Goal: Information Seeking & Learning: Learn about a topic

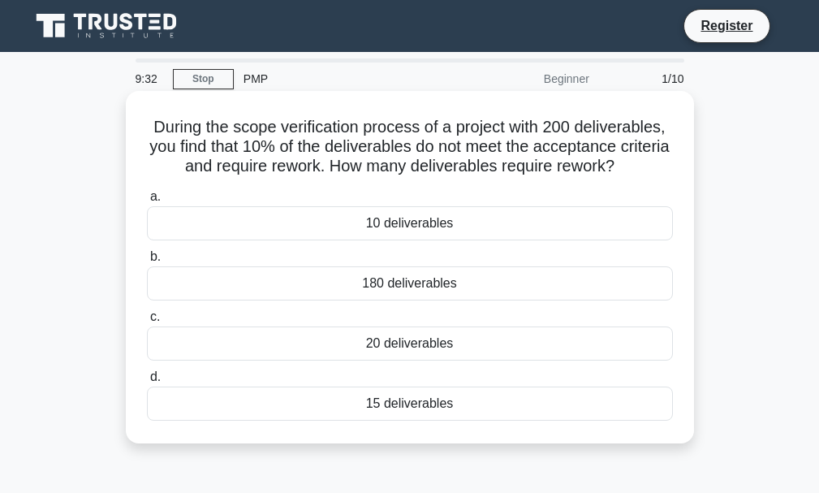
click at [399, 289] on div "180 deliverables" at bounding box center [410, 283] width 526 height 34
click at [147, 262] on input "b. 180 deliverables" at bounding box center [147, 257] width 0 height 11
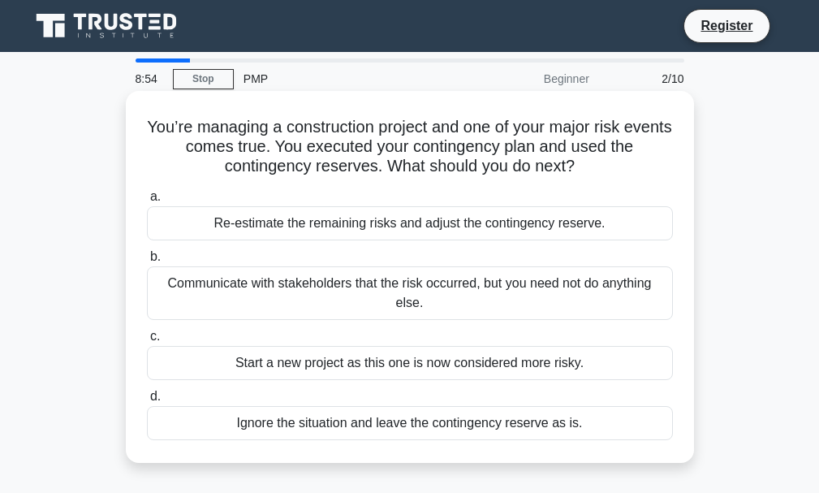
click at [341, 290] on div "Communicate with stakeholders that the risk occurred, but you need not do anyth…" at bounding box center [410, 293] width 526 height 54
click at [147, 262] on input "b. Communicate with stakeholders that the risk occurred, but you need not do an…" at bounding box center [147, 257] width 0 height 11
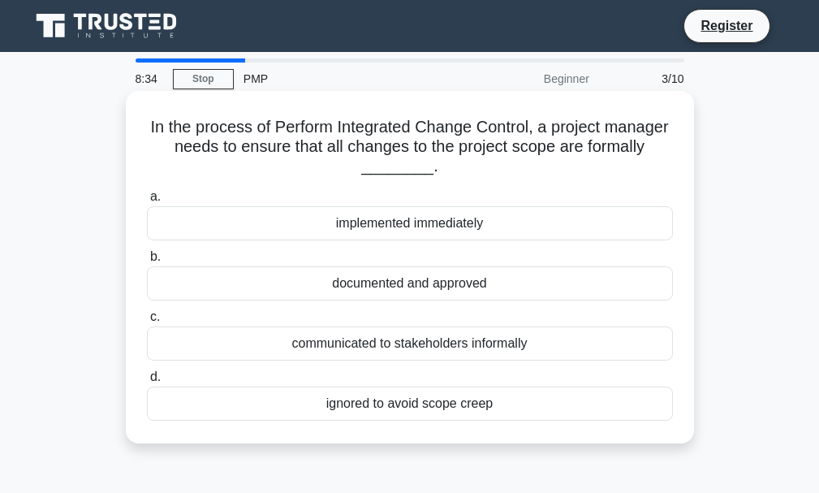
click at [419, 279] on div "documented and approved" at bounding box center [410, 283] width 526 height 34
click at [147, 262] on input "b. documented and approved" at bounding box center [147, 257] width 0 height 11
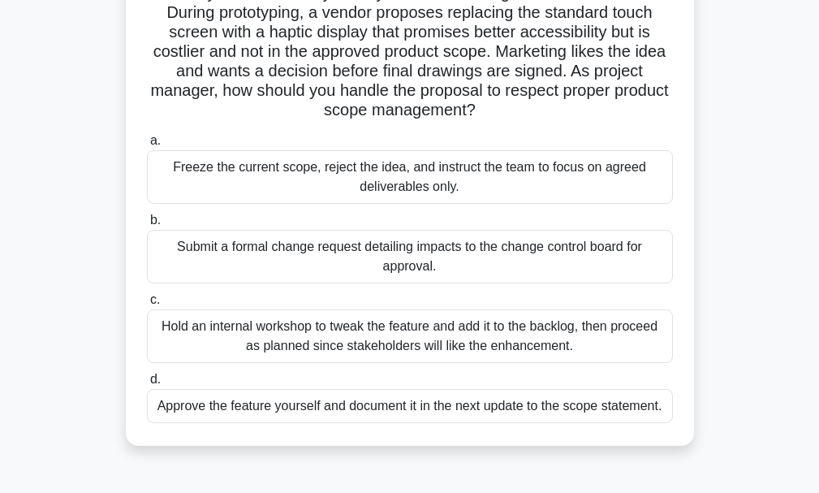
scroll to position [162, 0]
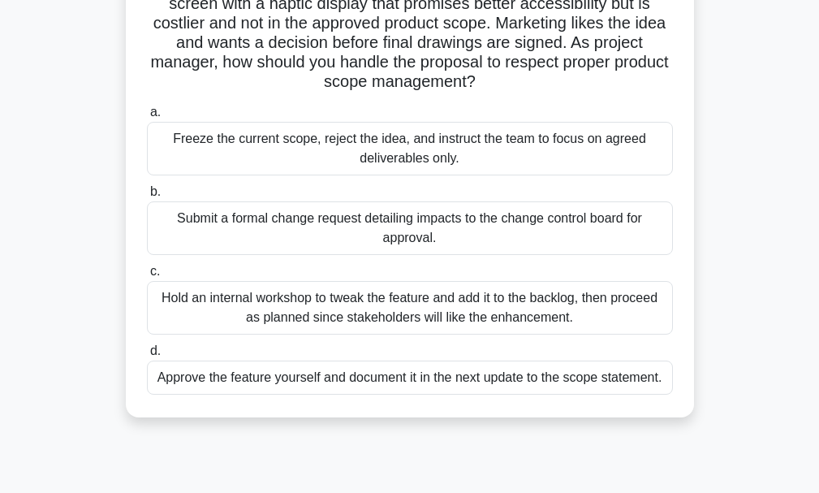
click at [393, 312] on div "Hold an internal workshop to tweak the feature and add it to the backlog, then …" at bounding box center [410, 308] width 526 height 54
click at [210, 316] on div "Hold an internal workshop to tweak the feature and add it to the backlog, then …" at bounding box center [410, 308] width 526 height 54
click at [147, 277] on input "c. Hold an internal workshop to tweak the feature and add it to the backlog, th…" at bounding box center [147, 271] width 0 height 11
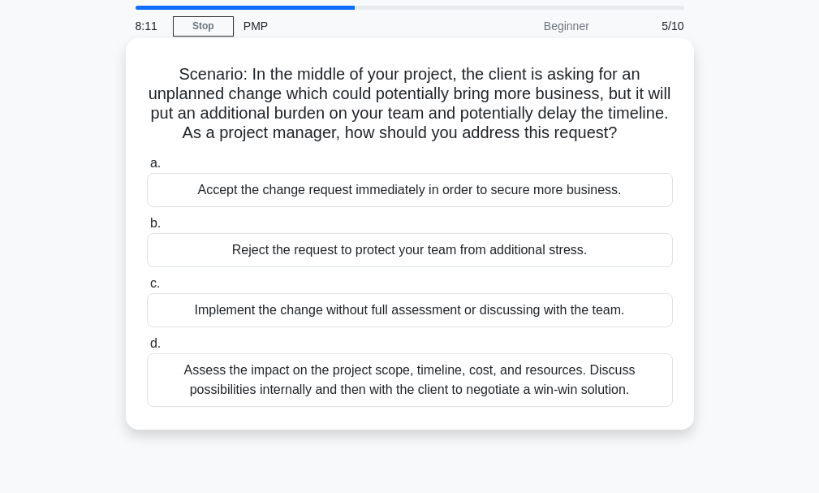
scroll to position [81, 0]
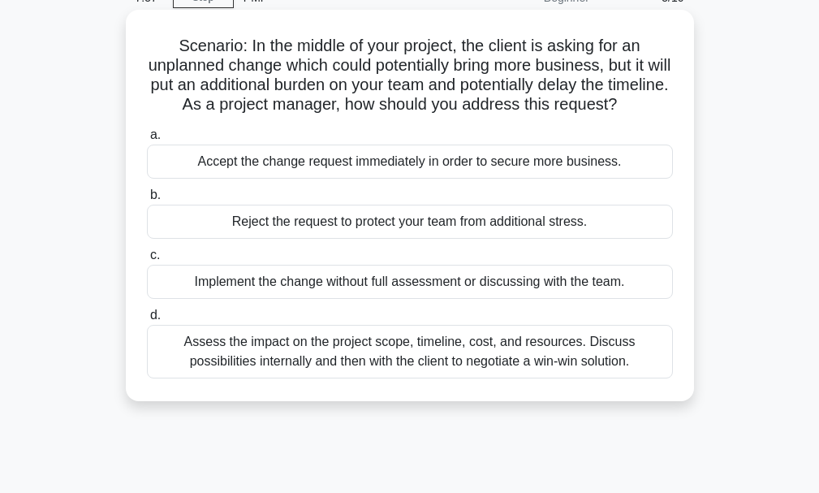
click at [387, 378] on div "Assess the impact on the project scope, timeline, cost, and resources. Discuss …" at bounding box center [410, 352] width 526 height 54
click at [147, 321] on input "d. Assess the impact on the project scope, timeline, cost, and resources. Discu…" at bounding box center [147, 315] width 0 height 11
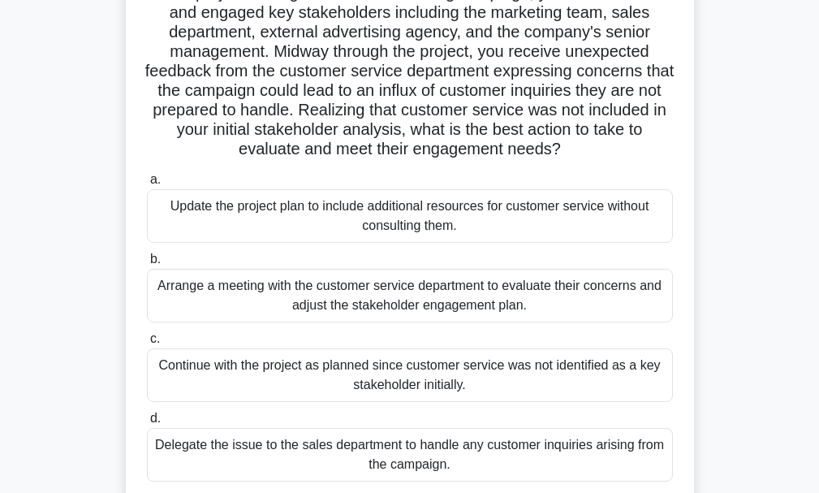
scroll to position [162, 0]
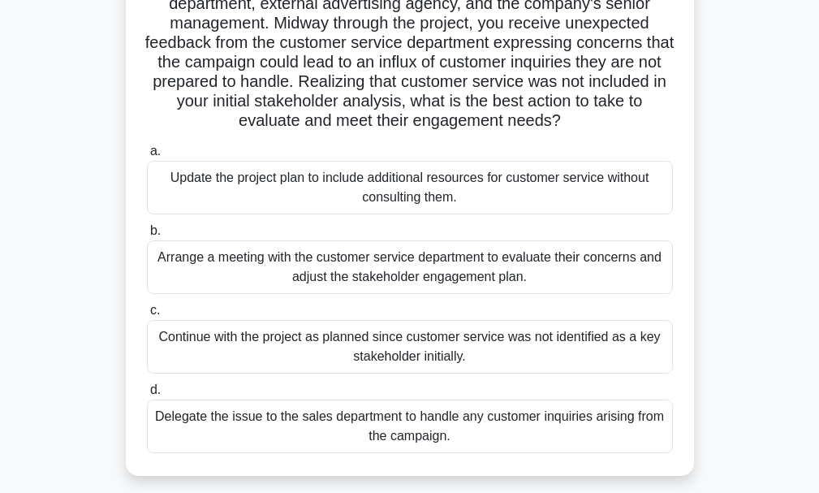
click at [410, 267] on div "Arrange a meeting with the customer service department to evaluate their concer…" at bounding box center [410, 267] width 526 height 54
click at [147, 236] on input "b. Arrange a meeting with the customer service department to evaluate their con…" at bounding box center [147, 231] width 0 height 11
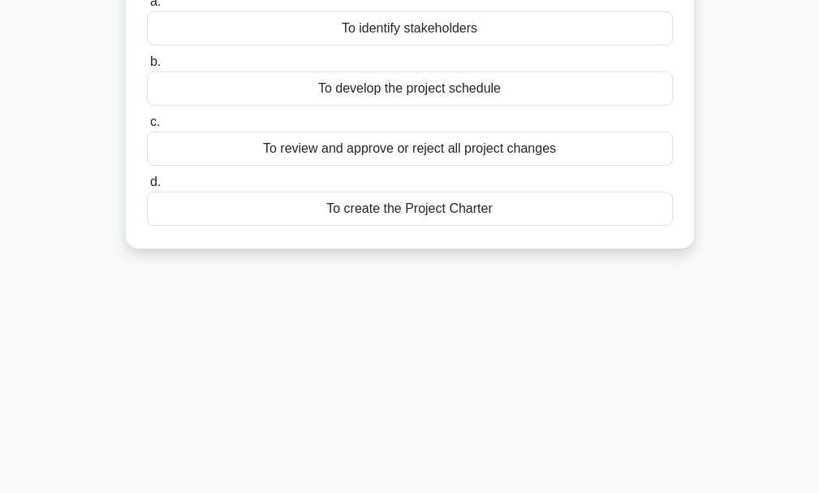
scroll to position [0, 0]
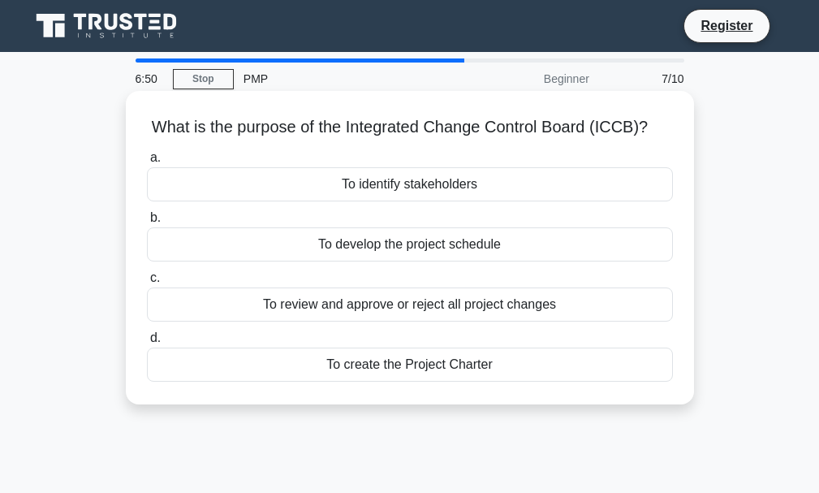
click at [434, 306] on div "To review and approve or reject all project changes" at bounding box center [410, 304] width 526 height 34
click at [147, 283] on input "c. To review and approve or reject all project changes" at bounding box center [147, 278] width 0 height 11
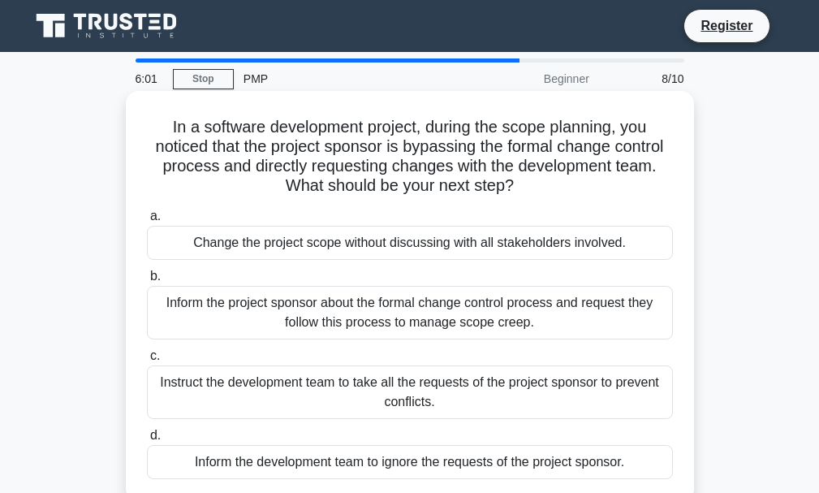
click at [391, 318] on div "Inform the project sponsor about the formal change control process and request …" at bounding box center [410, 313] width 526 height 54
click at [147, 282] on input "b. Inform the project sponsor about the formal change control process and reque…" at bounding box center [147, 276] width 0 height 11
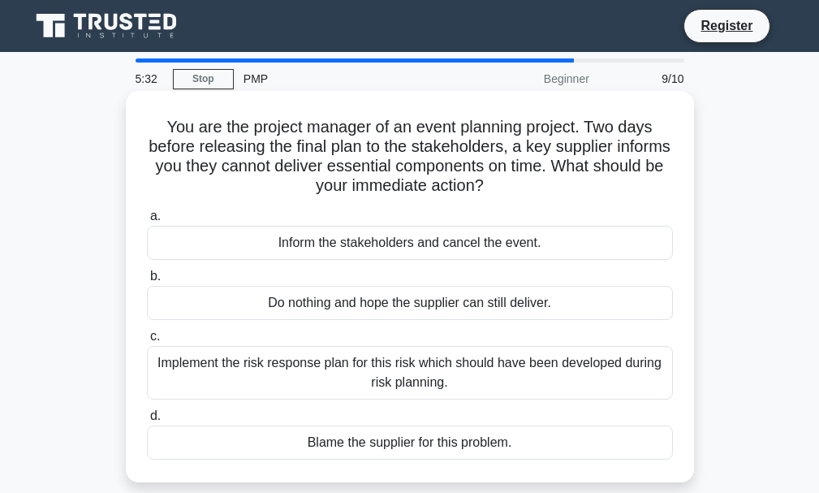
click at [378, 365] on div "Implement the risk response plan for this risk which should have been developed…" at bounding box center [410, 373] width 526 height 54
click at [147, 342] on input "c. Implement the risk response plan for this risk which should have been develo…" at bounding box center [147, 336] width 0 height 11
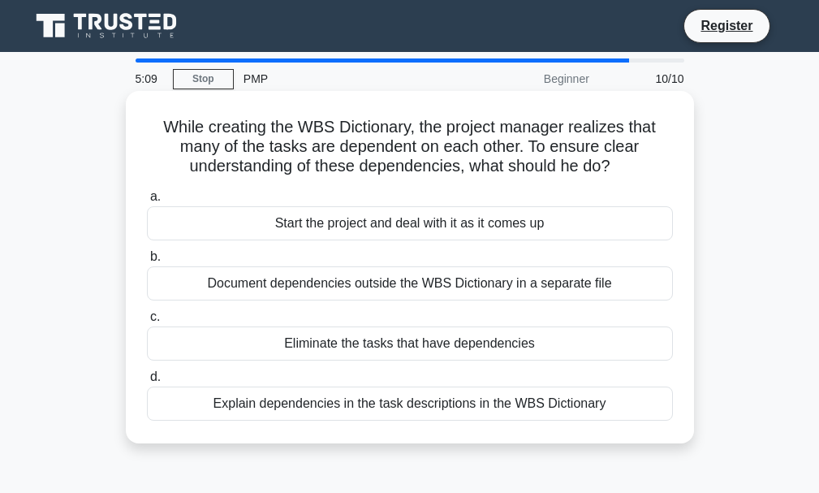
click at [414, 287] on div "Document dependencies outside the WBS Dictionary in a separate file" at bounding box center [410, 283] width 526 height 34
click at [147, 262] on input "b. Document dependencies outside the WBS Dictionary in a separate file" at bounding box center [147, 257] width 0 height 11
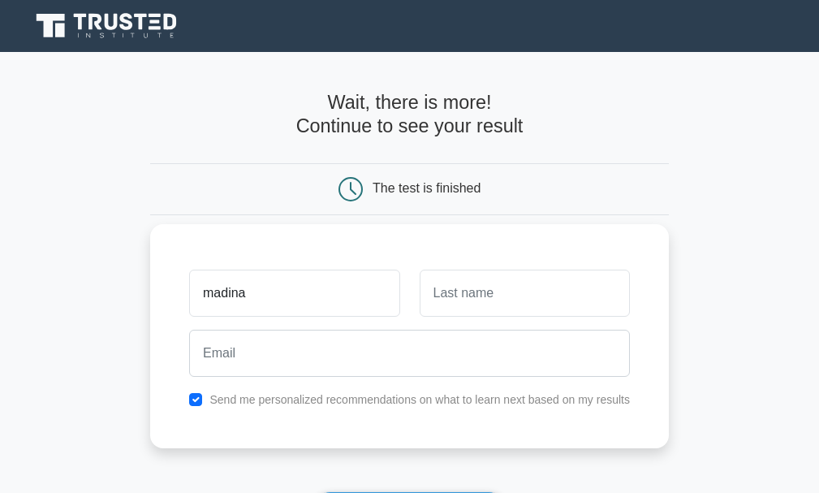
type input "madina"
click at [549, 276] on input "text" at bounding box center [525, 293] width 210 height 47
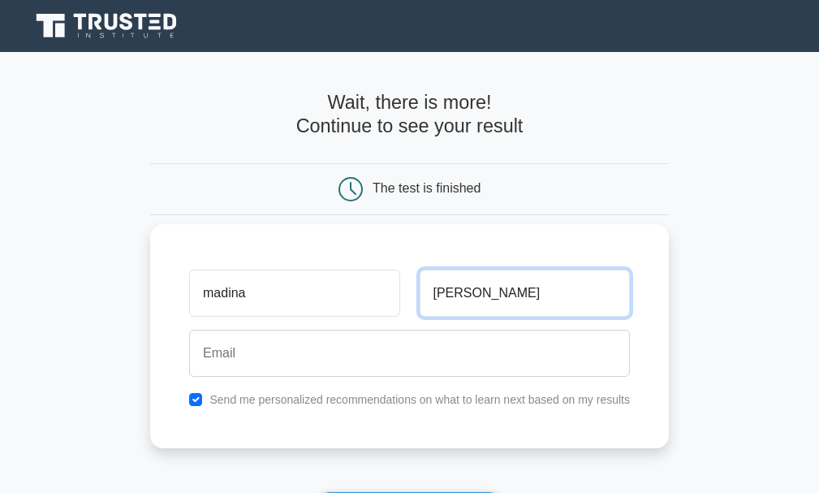
type input "kamal"
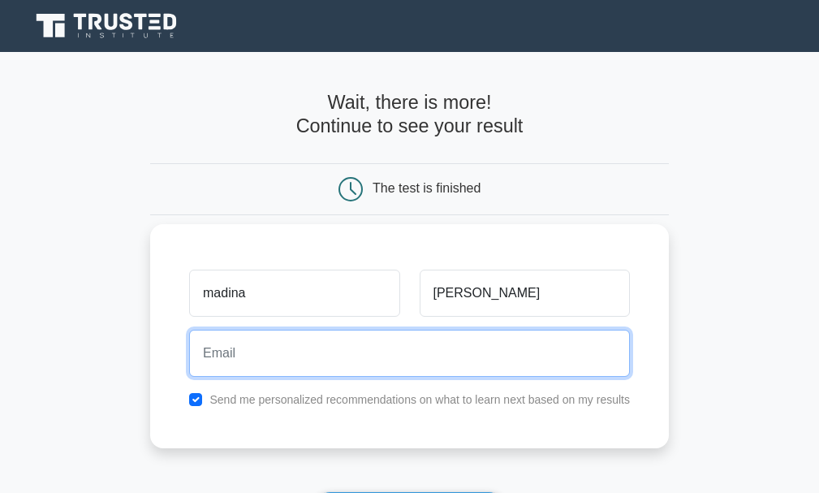
click at [340, 367] on input "email" at bounding box center [409, 353] width 441 height 47
type input "madinakamal1133@gmail.com"
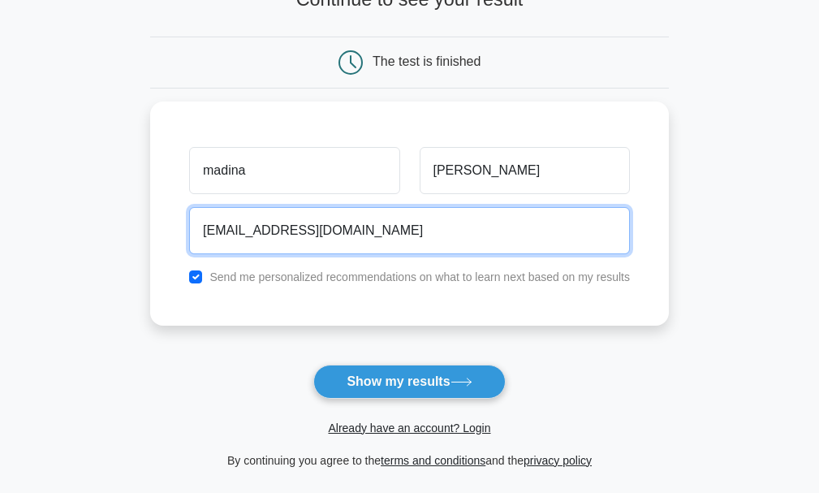
scroll to position [322, 0]
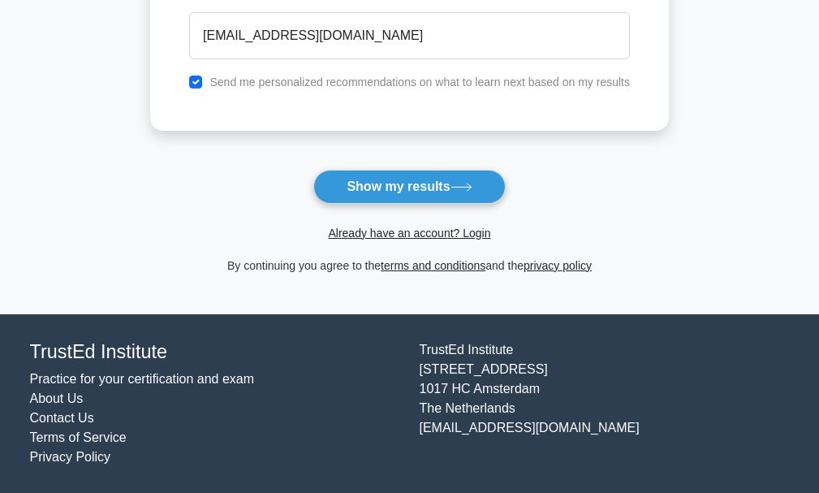
click at [436, 185] on button "Show my results" at bounding box center [409, 187] width 192 height 34
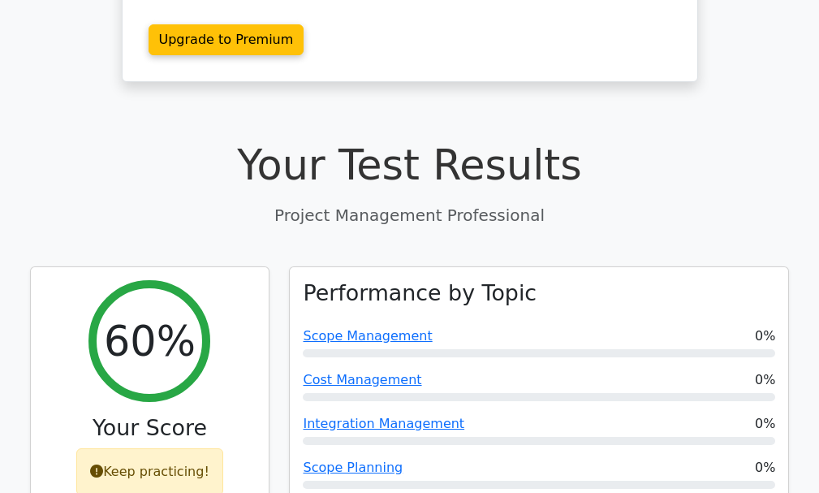
scroll to position [487, 0]
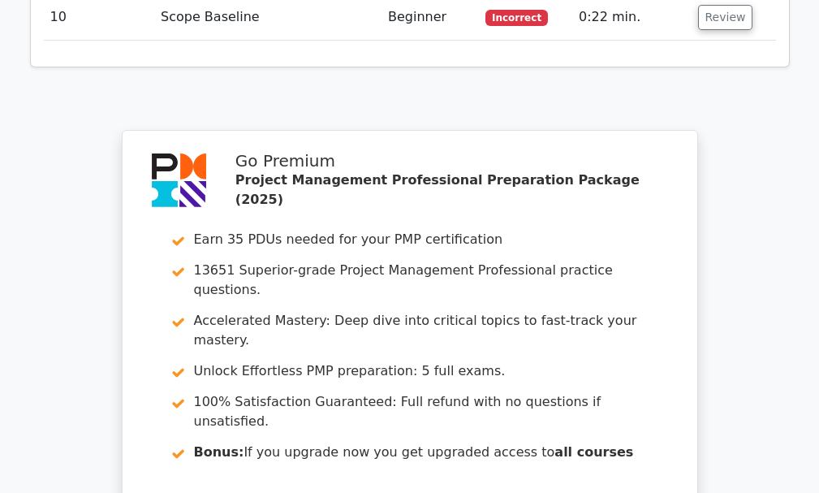
scroll to position [2581, 0]
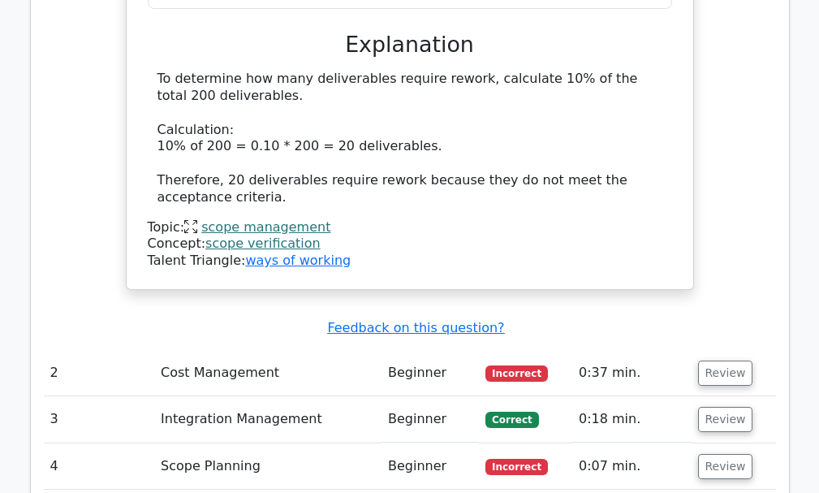
scroll to position [1850, 0]
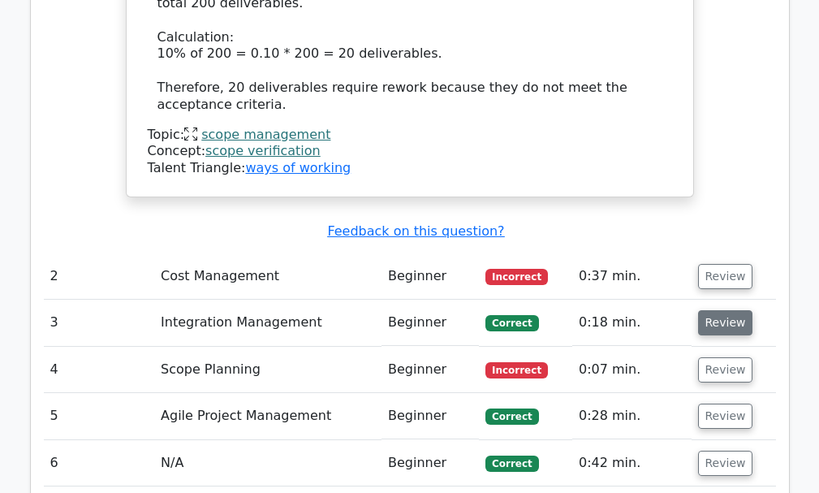
click at [728, 310] on button "Review" at bounding box center [725, 322] width 55 height 25
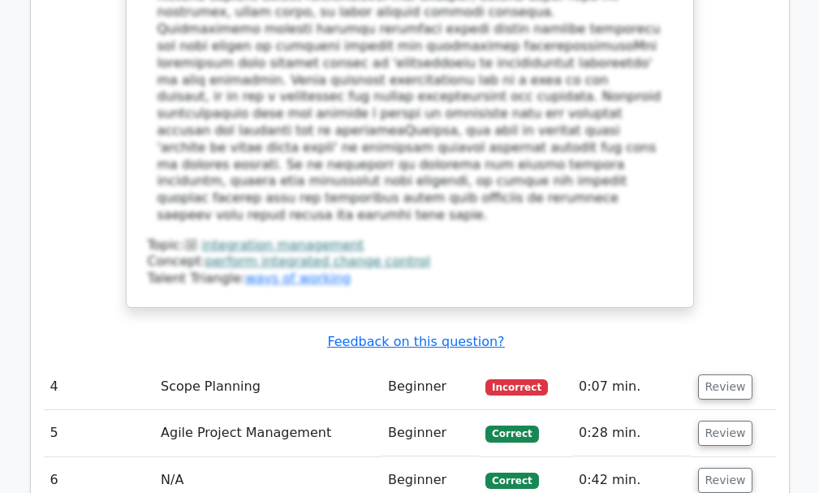
scroll to position [2743, 0]
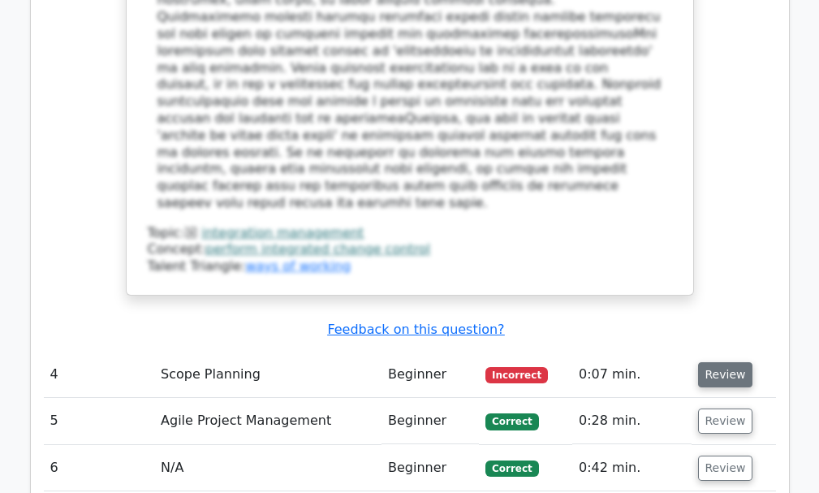
click at [713, 362] on button "Review" at bounding box center [725, 374] width 55 height 25
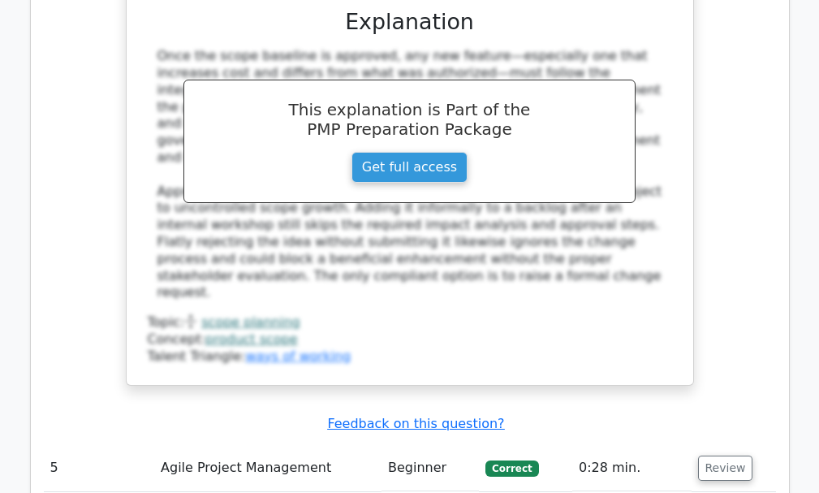
scroll to position [3718, 0]
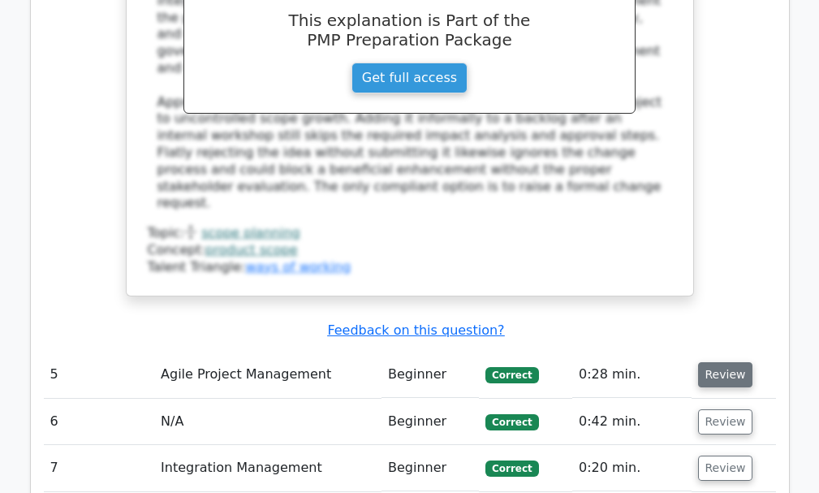
click at [714, 362] on button "Review" at bounding box center [725, 374] width 55 height 25
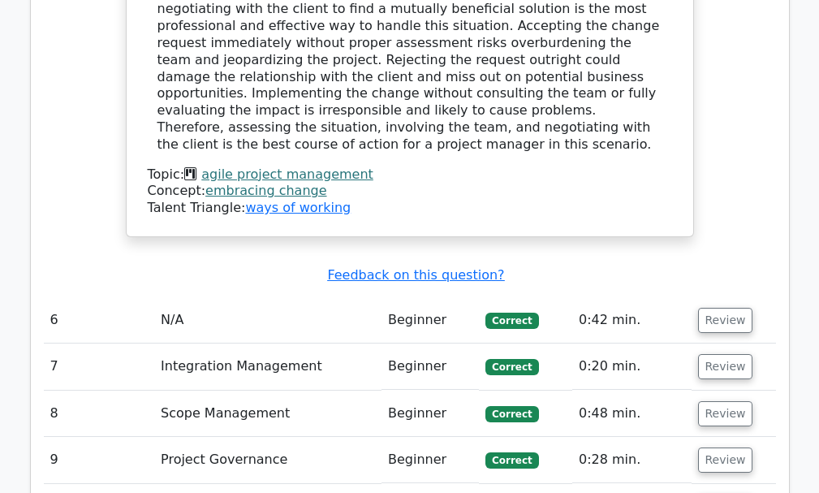
scroll to position [4611, 0]
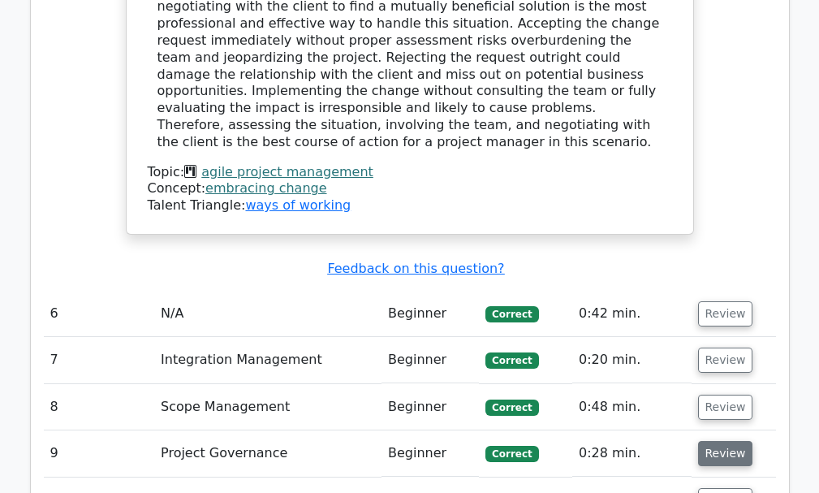
click at [731, 441] on button "Review" at bounding box center [725, 453] width 55 height 25
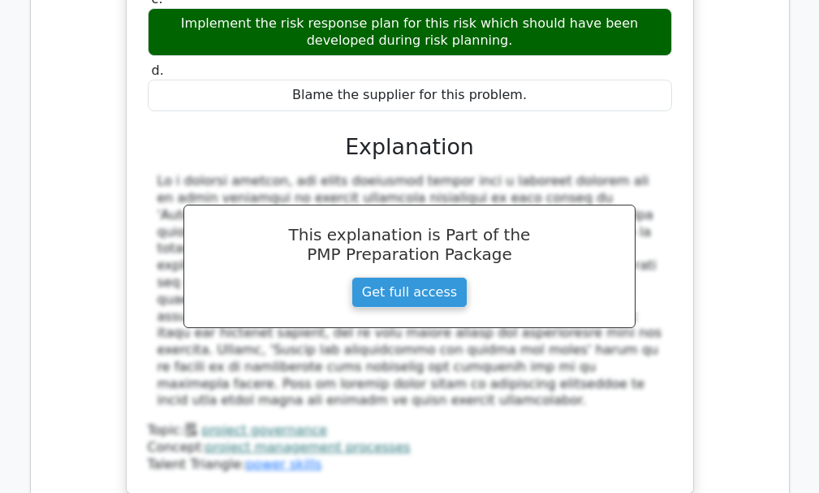
scroll to position [5341, 0]
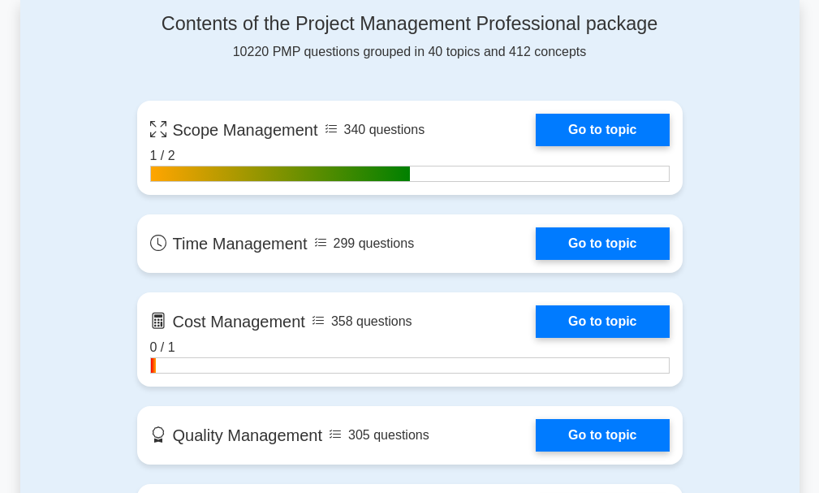
scroll to position [1055, 0]
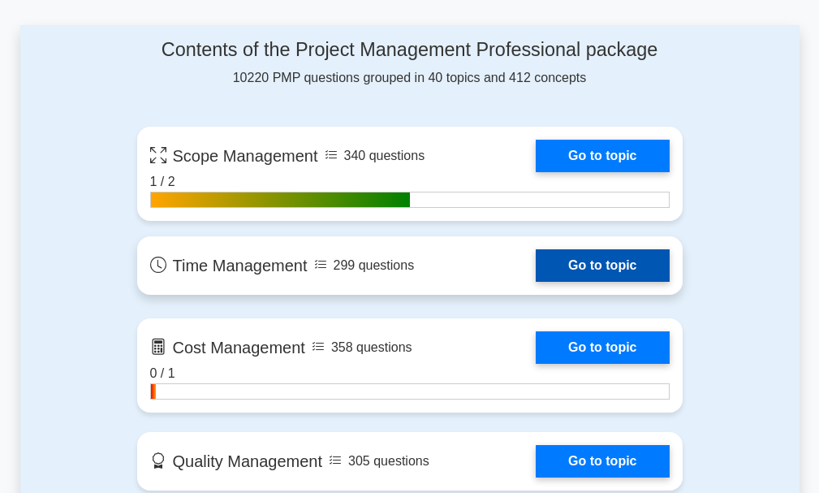
click at [536, 265] on link "Go to topic" at bounding box center [602, 265] width 133 height 32
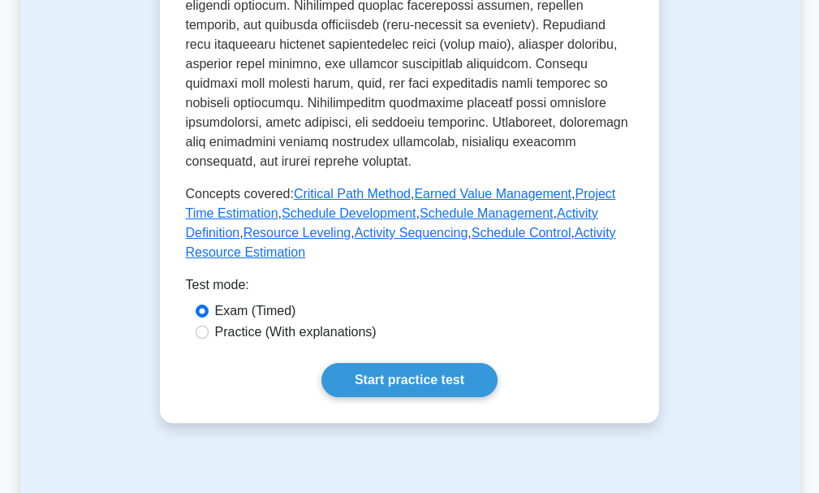
scroll to position [844, 0]
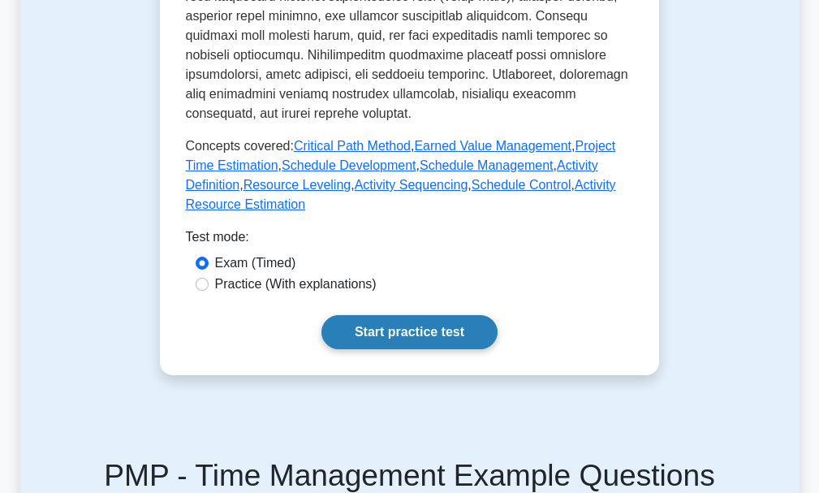
click at [427, 349] on link "Start practice test" at bounding box center [409, 332] width 176 height 34
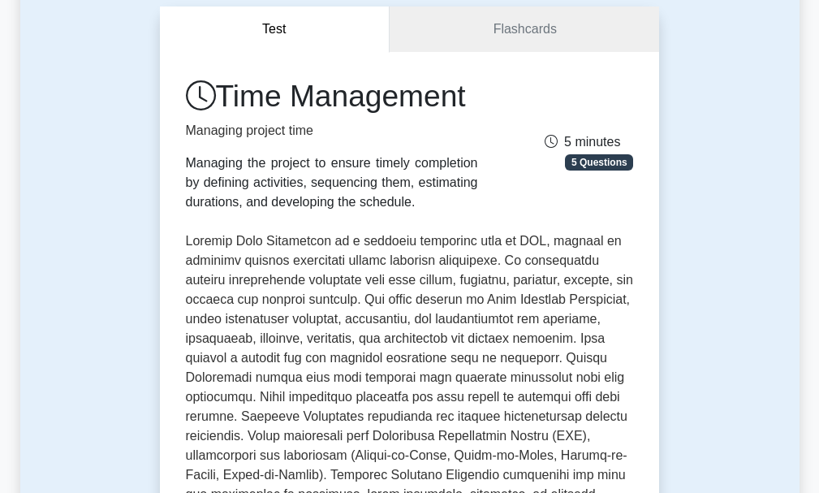
scroll to position [162, 0]
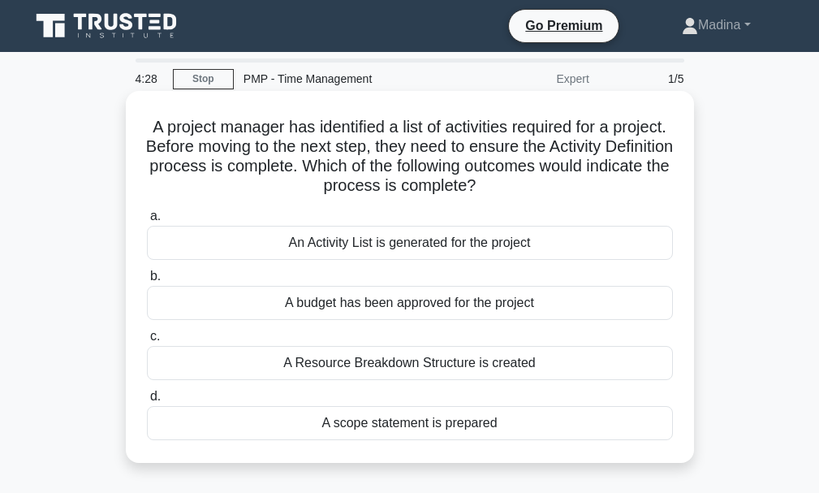
click at [423, 296] on div "A budget has been approved for the project" at bounding box center [410, 303] width 526 height 34
click at [147, 282] on input "b. A budget has been approved for the project" at bounding box center [147, 276] width 0 height 11
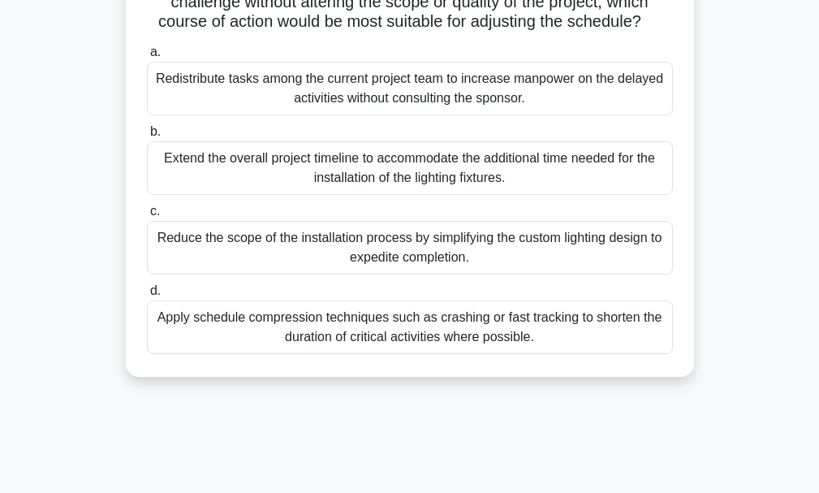
scroll to position [244, 0]
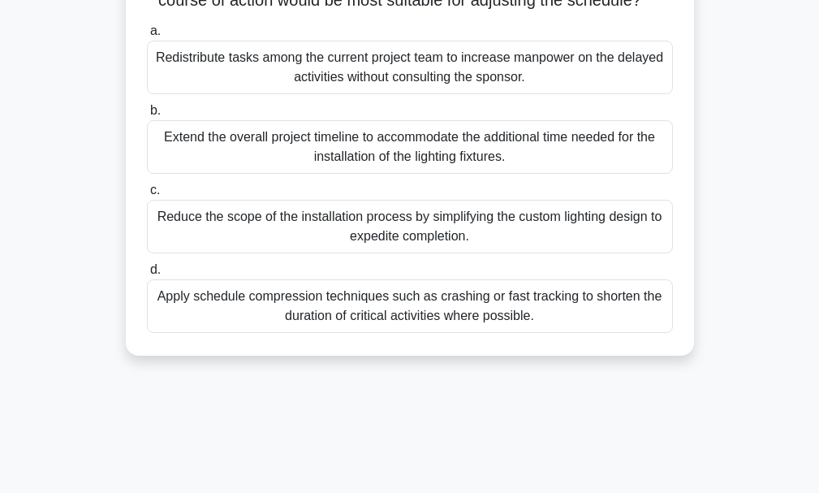
click at [378, 93] on div "Redistribute tasks among the current project team to increase manpower on the d…" at bounding box center [410, 68] width 526 height 54
click at [147, 37] on input "a. Redistribute tasks among the current project team to increase manpower on th…" at bounding box center [147, 31] width 0 height 11
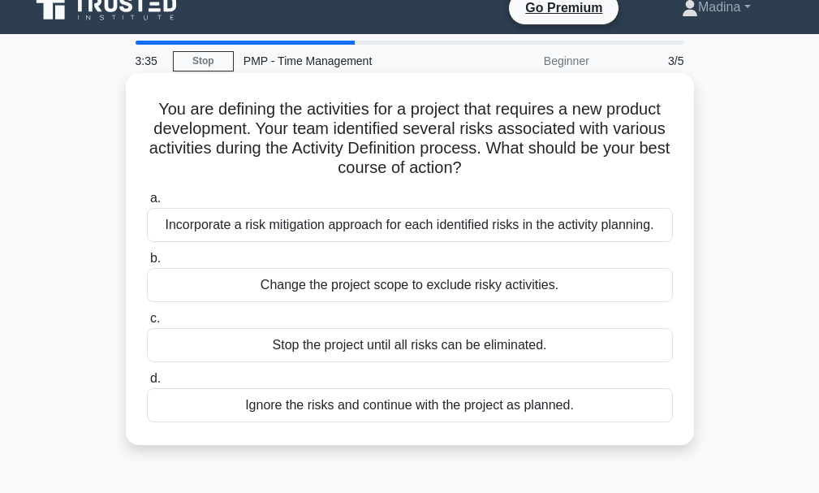
scroll to position [0, 0]
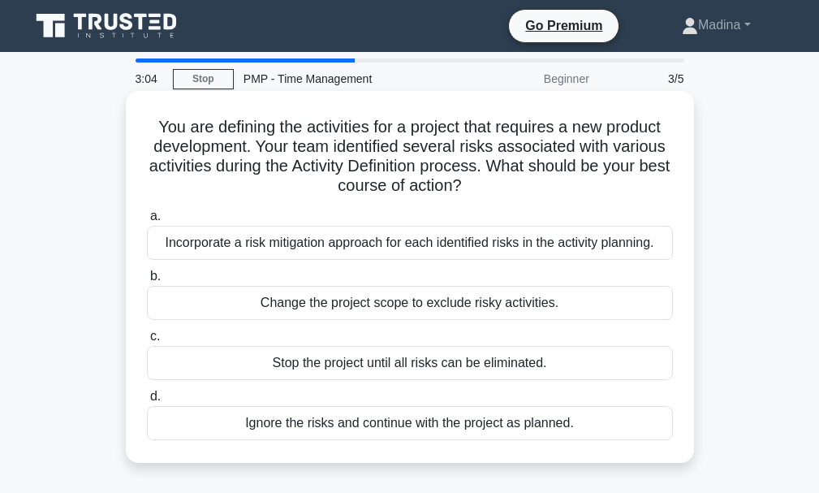
click at [480, 250] on div "Incorporate a risk mitigation approach for each identified risks in the activit…" at bounding box center [410, 243] width 526 height 34
click at [147, 222] on input "a. Incorporate a risk mitigation approach for each identified risks in the acti…" at bounding box center [147, 216] width 0 height 11
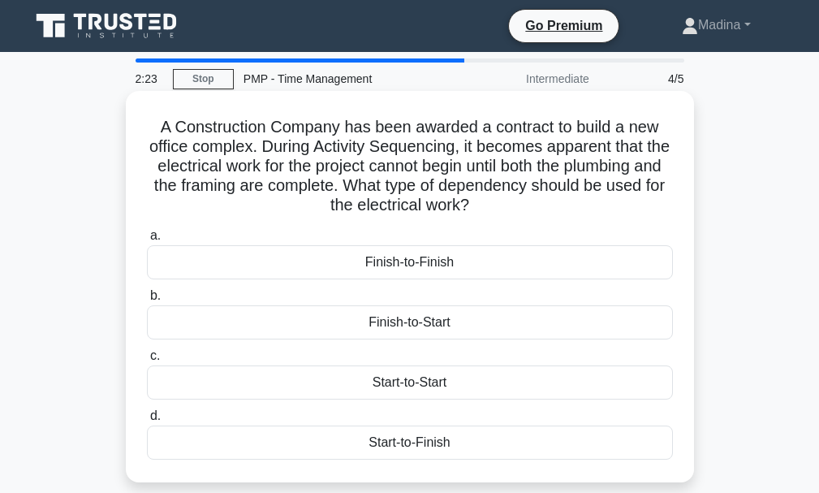
click at [386, 442] on div "Start-to-Finish" at bounding box center [410, 442] width 526 height 34
click at [147, 421] on input "d. Start-to-Finish" at bounding box center [147, 416] width 0 height 11
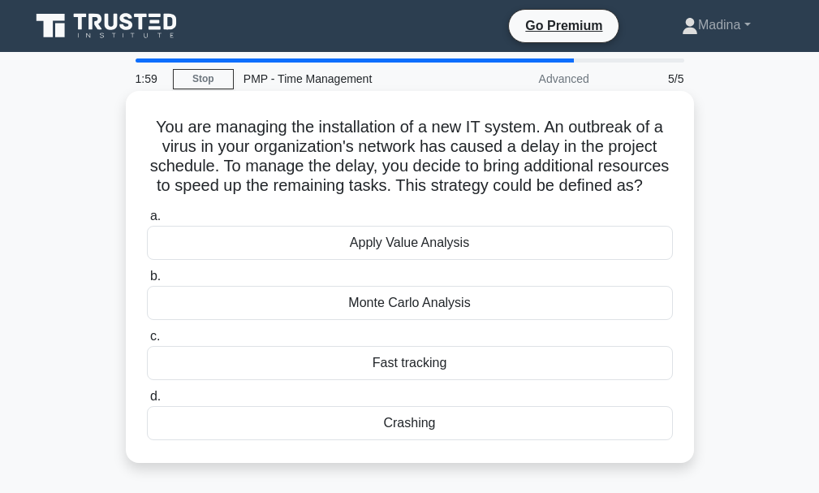
click at [438, 260] on div "Apply Value Analysis" at bounding box center [410, 243] width 526 height 34
click at [147, 222] on input "a. Apply Value Analysis" at bounding box center [147, 216] width 0 height 11
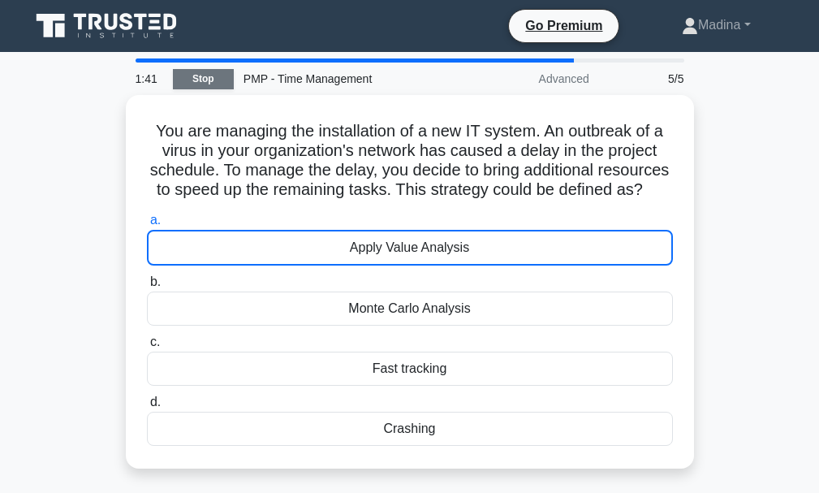
click at [222, 78] on link "Stop" at bounding box center [203, 79] width 61 height 20
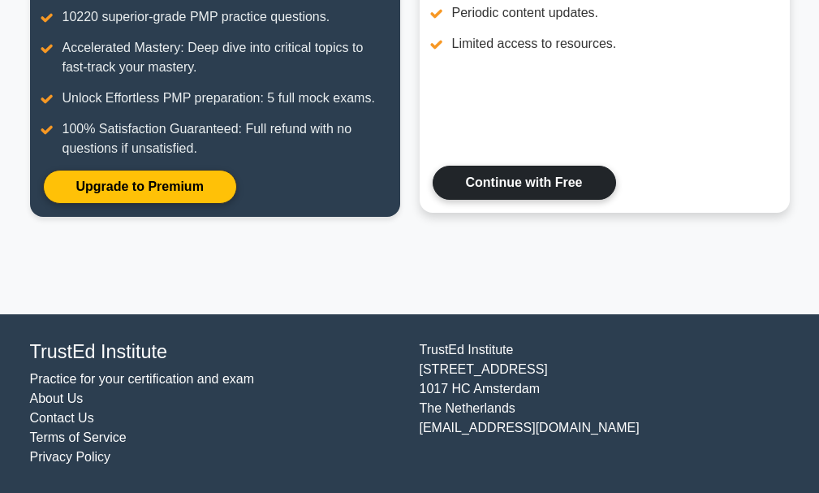
scroll to position [86, 0]
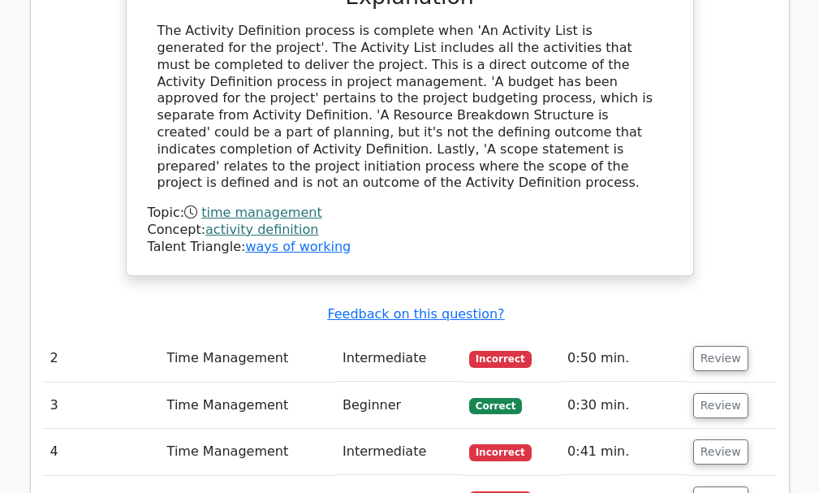
scroll to position [1705, 0]
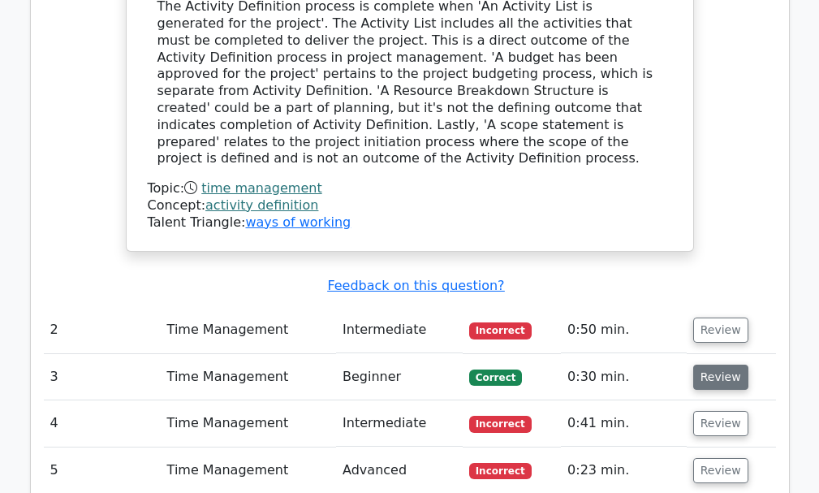
click at [723, 365] on button "Review" at bounding box center [720, 377] width 55 height 25
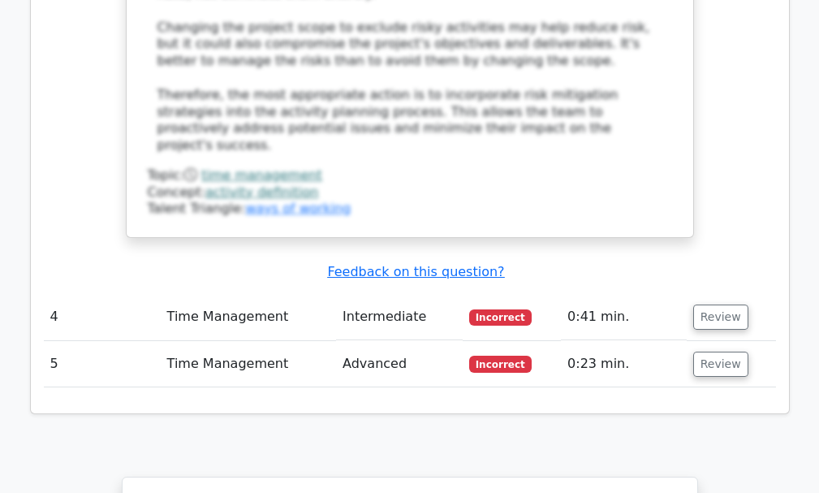
scroll to position [2679, 0]
click at [712, 304] on button "Review" at bounding box center [720, 316] width 55 height 25
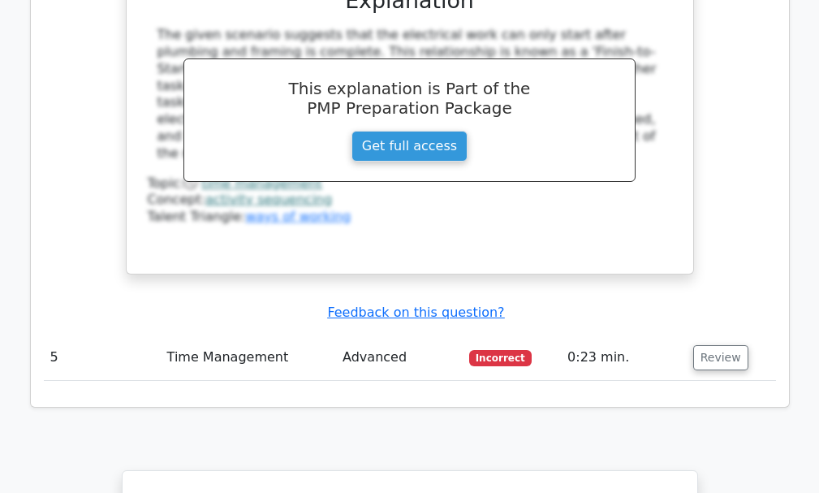
scroll to position [3398, 0]
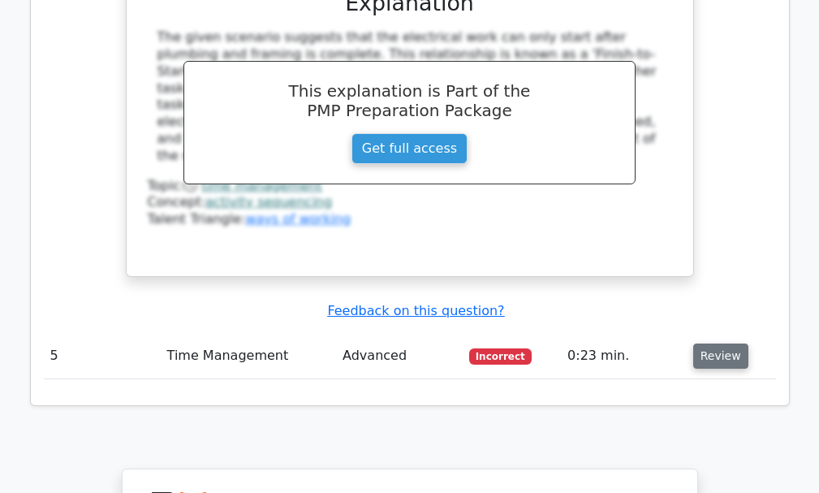
click at [710, 343] on button "Review" at bounding box center [720, 355] width 55 height 25
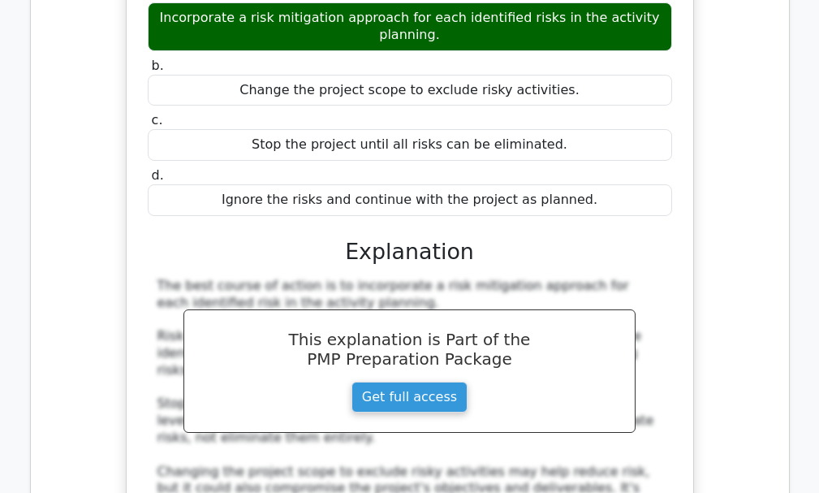
scroll to position [2099, 0]
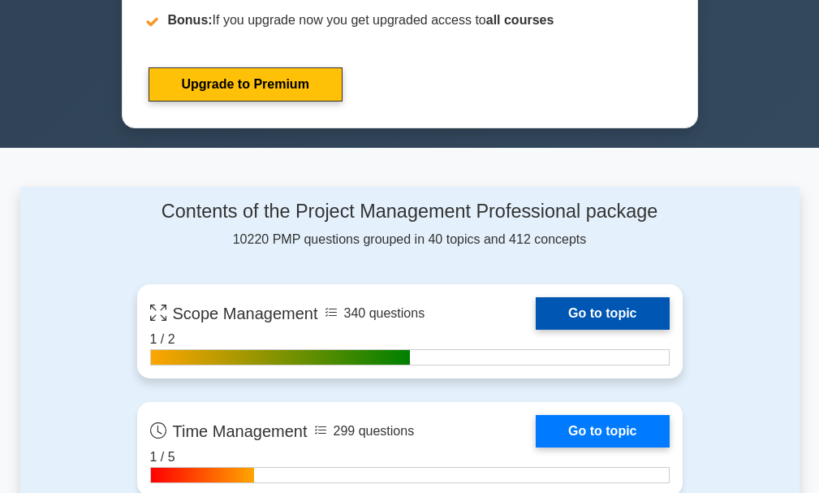
scroll to position [893, 0]
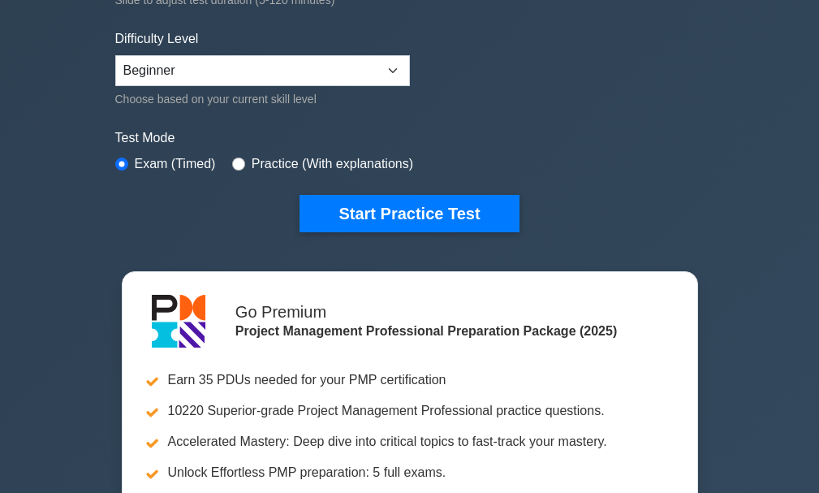
scroll to position [487, 0]
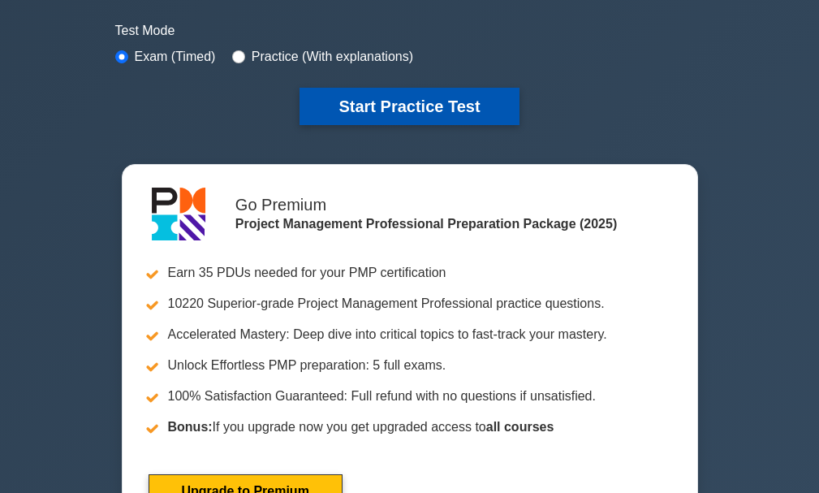
click at [370, 107] on button "Start Practice Test" at bounding box center [409, 106] width 219 height 37
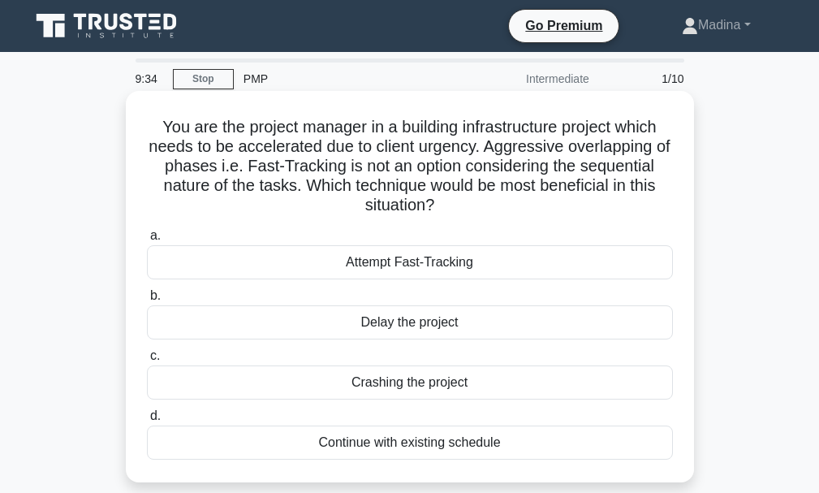
click at [355, 260] on div "Attempt Fast-Tracking" at bounding box center [410, 262] width 526 height 34
click at [147, 241] on input "a. Attempt Fast-Tracking" at bounding box center [147, 236] width 0 height 11
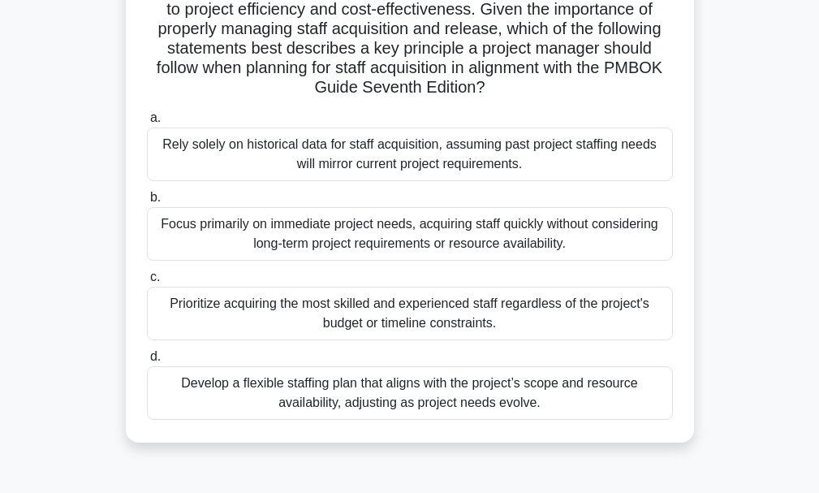
scroll to position [325, 0]
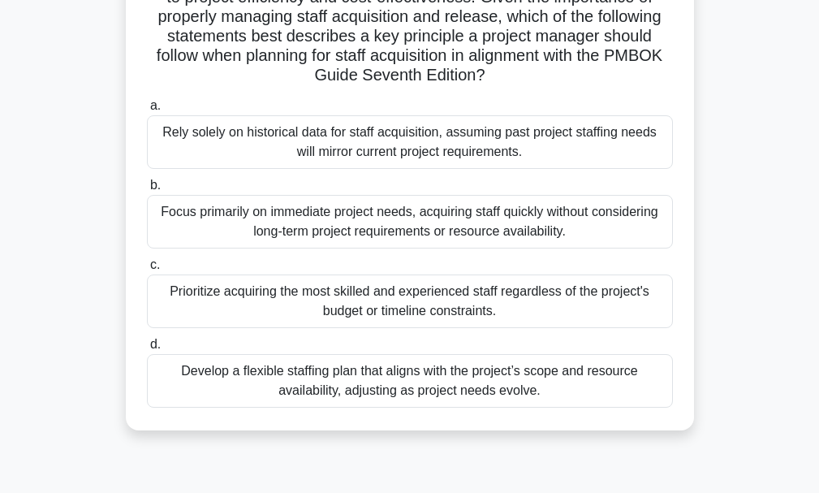
click at [378, 232] on div "Focus primarily on immediate project needs, acquiring staff quickly without con…" at bounding box center [410, 222] width 526 height 54
click at [147, 191] on input "b. Focus primarily on immediate project needs, acquiring staff quickly without …" at bounding box center [147, 185] width 0 height 11
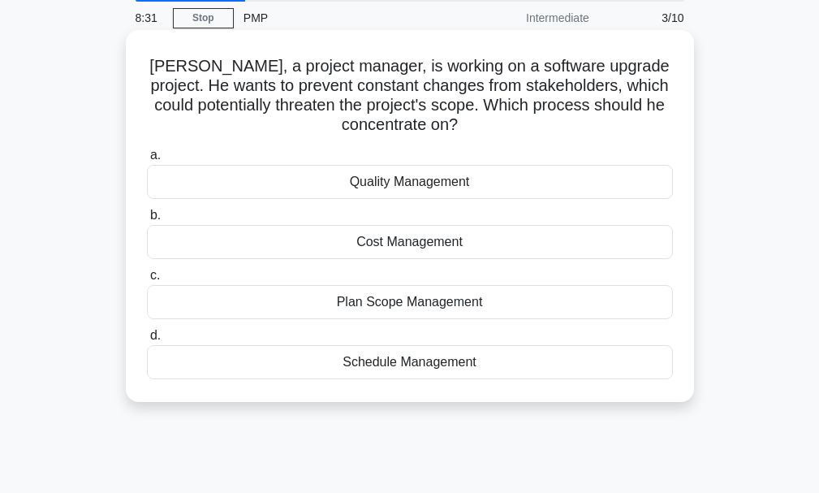
scroll to position [0, 0]
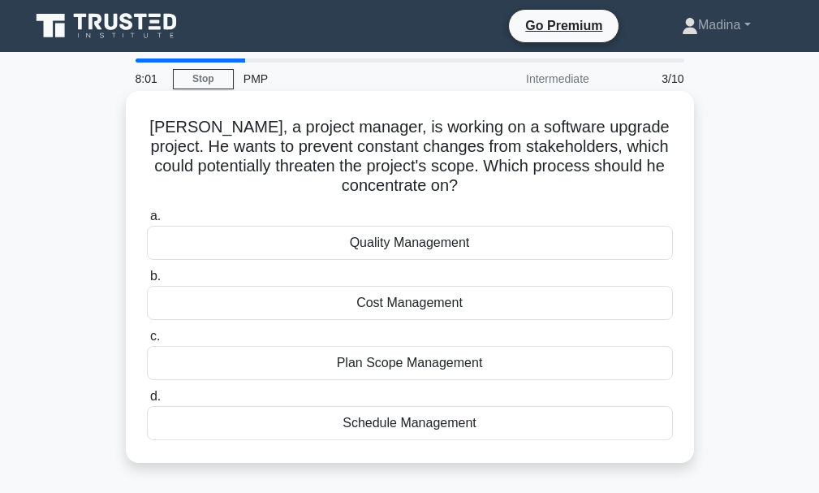
click at [436, 360] on div "Plan Scope Management" at bounding box center [410, 363] width 526 height 34
click at [147, 342] on input "c. Plan Scope Management" at bounding box center [147, 336] width 0 height 11
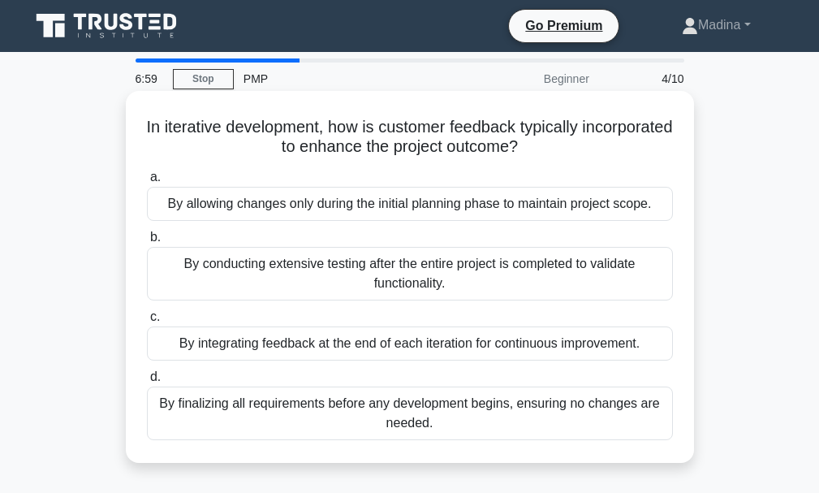
click at [449, 416] on div "By finalizing all requirements before any development begins, ensuring no chang…" at bounding box center [410, 413] width 526 height 54
click at [147, 382] on input "d. By finalizing all requirements before any development begins, ensuring no ch…" at bounding box center [147, 377] width 0 height 11
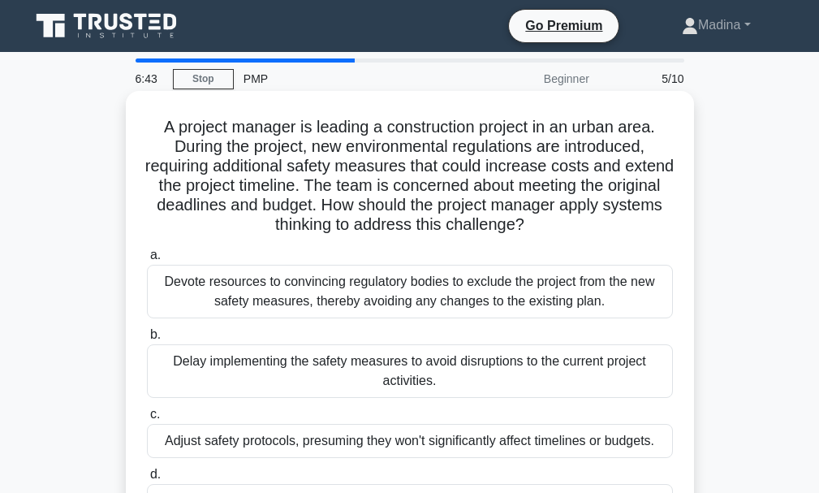
scroll to position [81, 0]
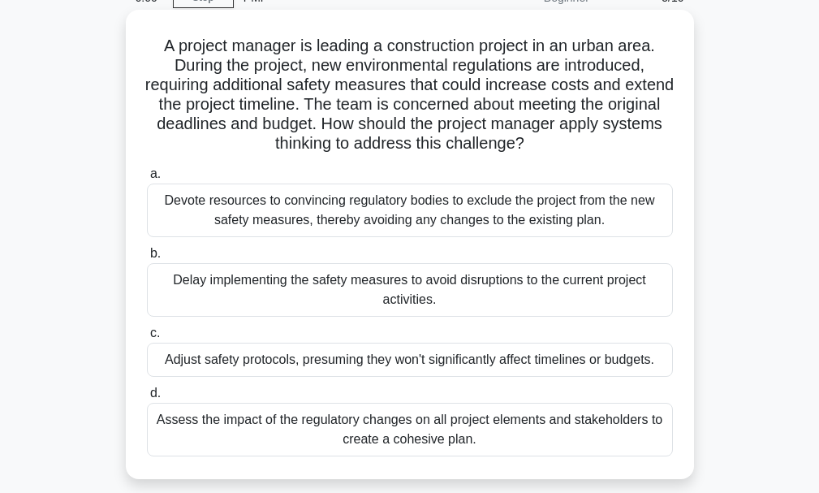
click at [368, 218] on div "Devote resources to convincing regulatory bodies to exclude the project from th…" at bounding box center [410, 210] width 526 height 54
click at [147, 179] on input "a. Devote resources to convincing regulatory bodies to exclude the project from…" at bounding box center [147, 174] width 0 height 11
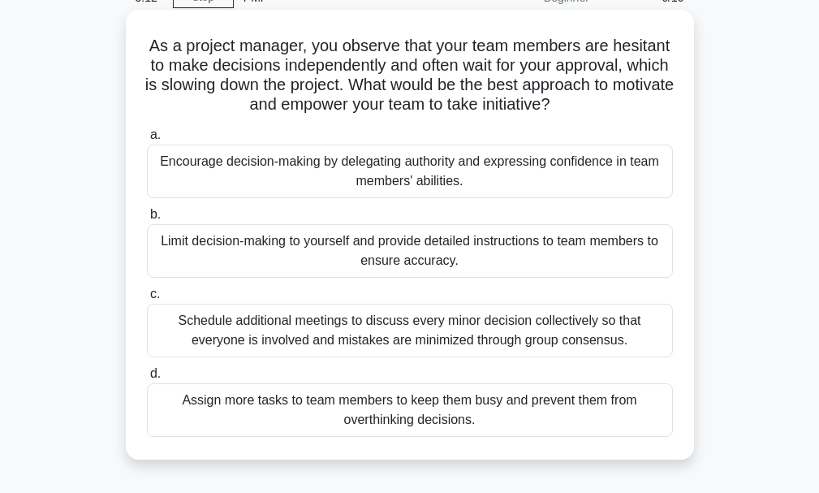
click at [501, 169] on div "Encourage decision-making by delegating authority and expressing confidence in …" at bounding box center [410, 172] width 526 height 54
click at [147, 140] on input "a. Encourage decision-making by delegating authority and expressing confidence …" at bounding box center [147, 135] width 0 height 11
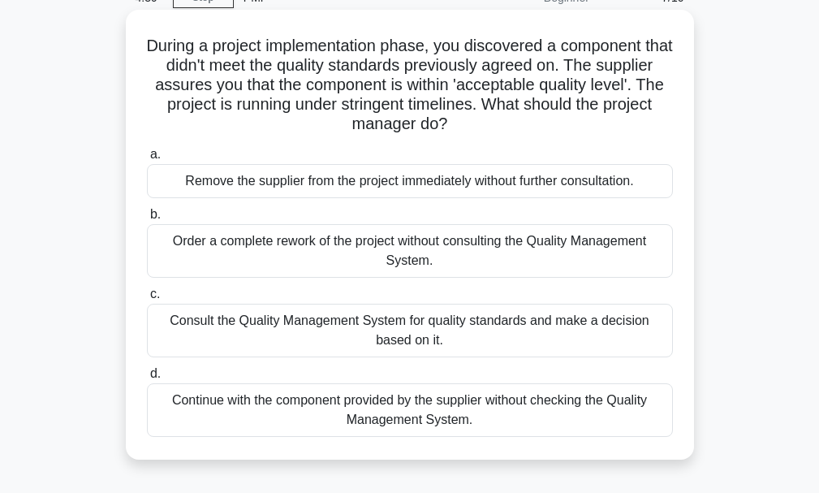
click at [521, 343] on div "Consult the Quality Management System for quality standards and make a decision…" at bounding box center [410, 331] width 526 height 54
click at [147, 300] on input "c. Consult the Quality Management System for quality standards and make a decis…" at bounding box center [147, 294] width 0 height 11
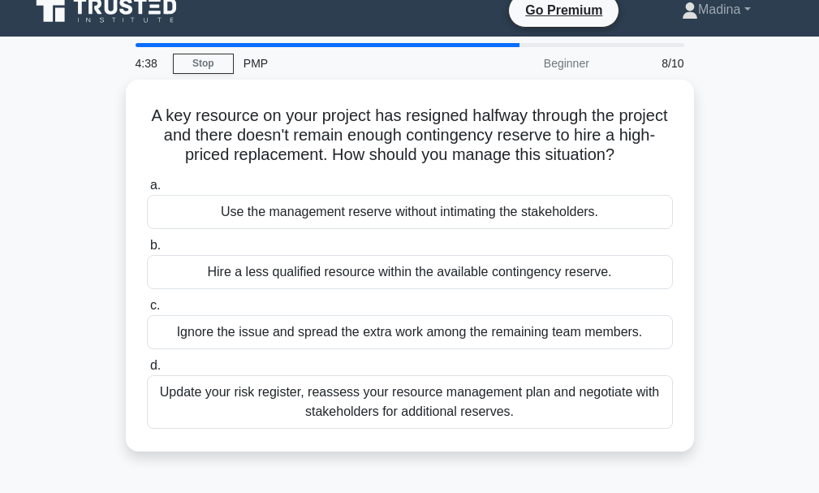
scroll to position [0, 0]
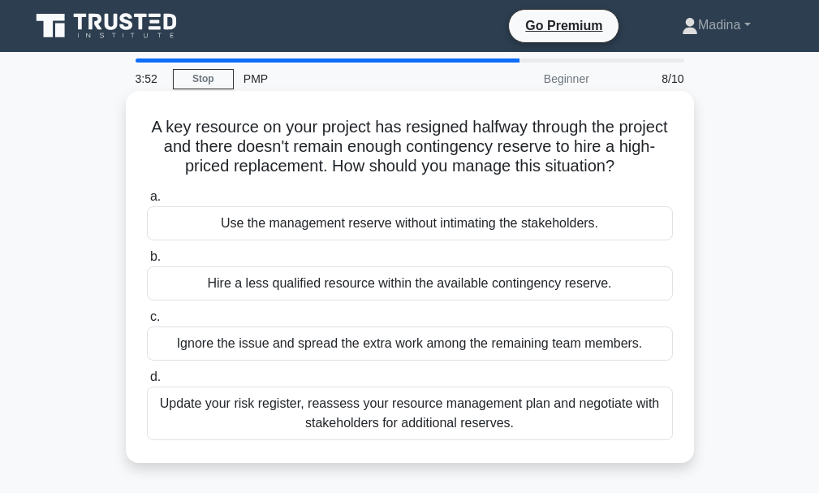
click at [455, 425] on div "Update your risk register, reassess your resource management plan and negotiate…" at bounding box center [410, 413] width 526 height 54
click at [147, 382] on input "d. Update your risk register, reassess your resource management plan and negoti…" at bounding box center [147, 377] width 0 height 11
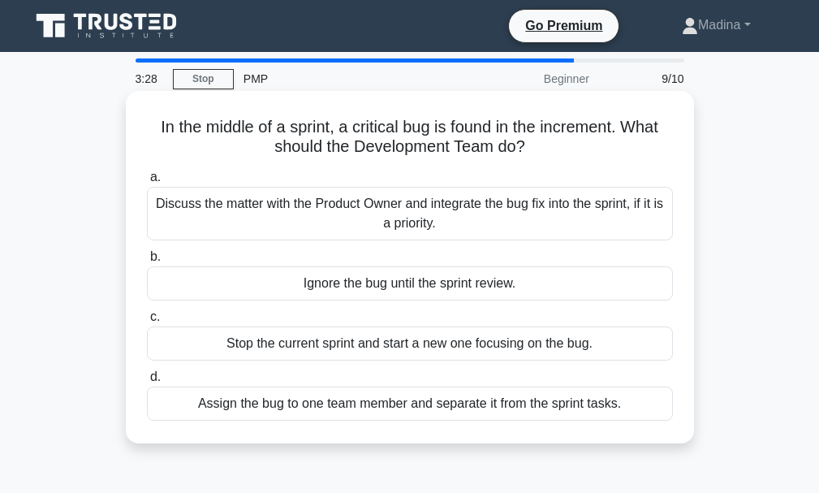
click at [467, 412] on div "Assign the bug to one team member and separate it from the sprint tasks." at bounding box center [410, 403] width 526 height 34
click at [147, 382] on input "d. Assign the bug to one team member and separate it from the sprint tasks." at bounding box center [147, 377] width 0 height 11
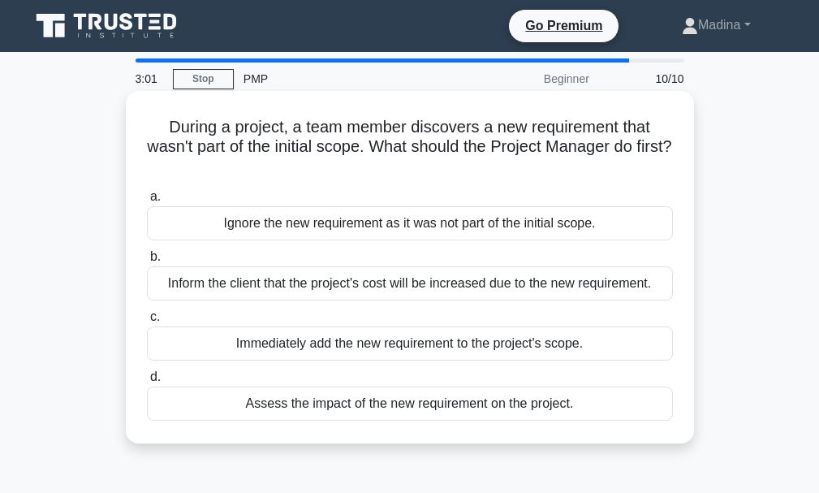
click at [484, 410] on div "Assess the impact of the new requirement on the project." at bounding box center [410, 403] width 526 height 34
click at [147, 382] on input "d. Assess the impact of the new requirement on the project." at bounding box center [147, 377] width 0 height 11
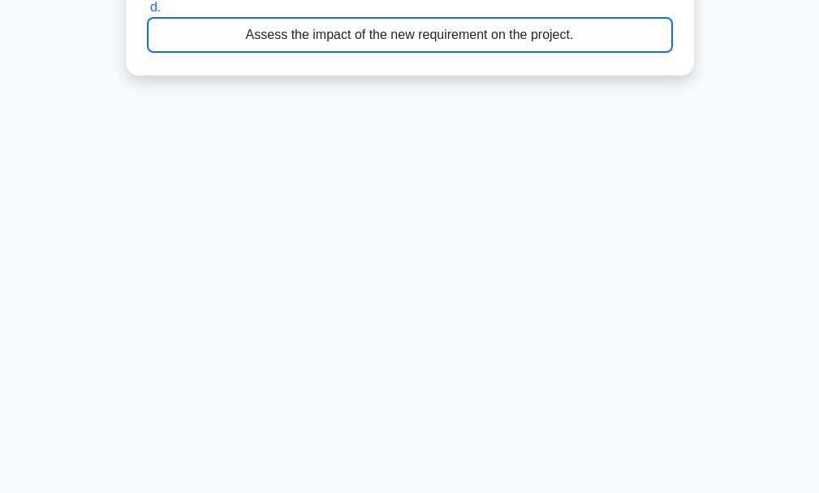
scroll to position [384, 0]
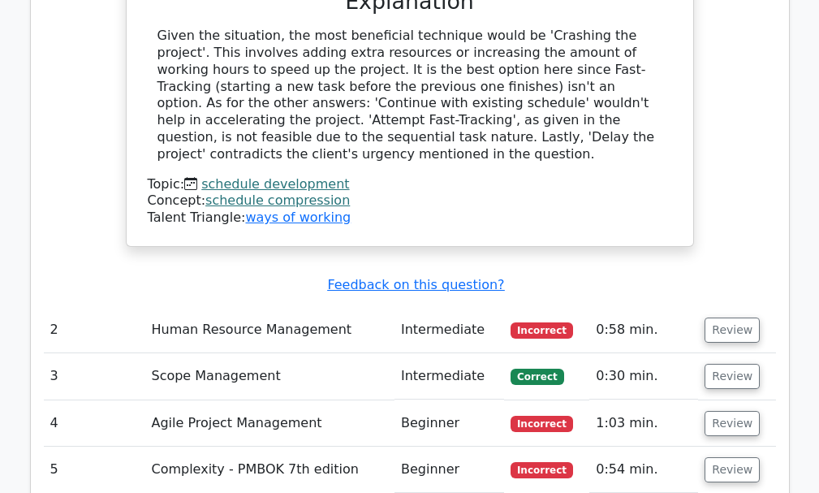
scroll to position [1867, 0]
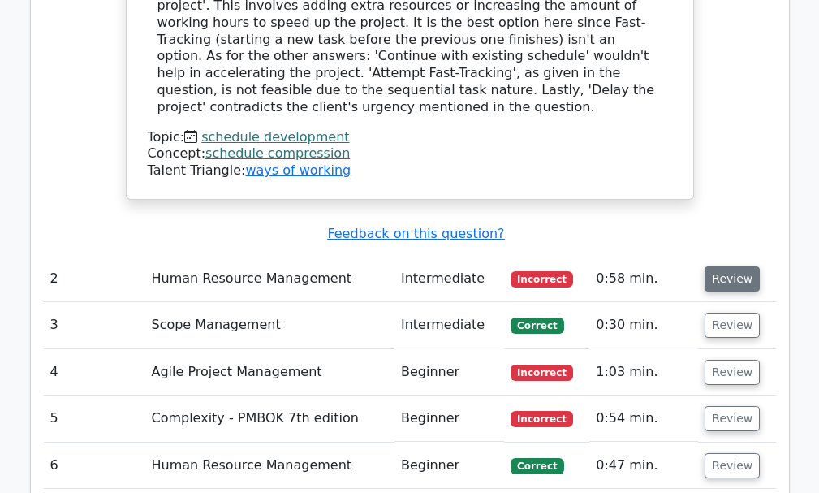
click at [728, 266] on button "Review" at bounding box center [732, 278] width 55 height 25
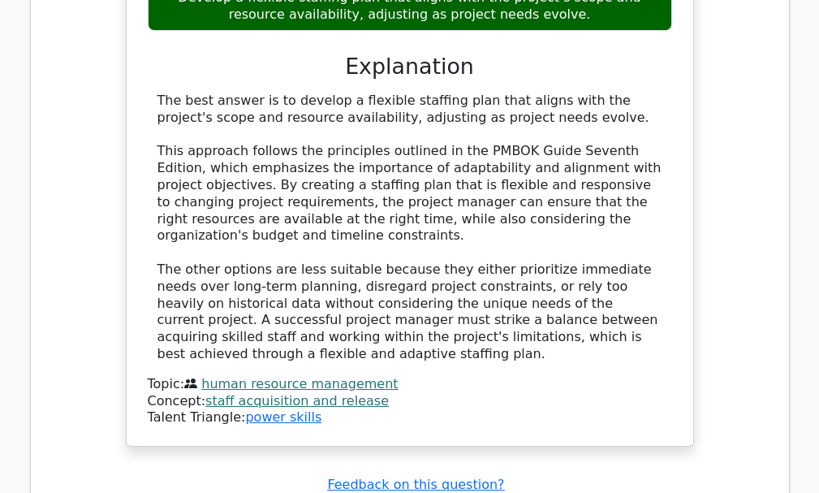
scroll to position [3085, 0]
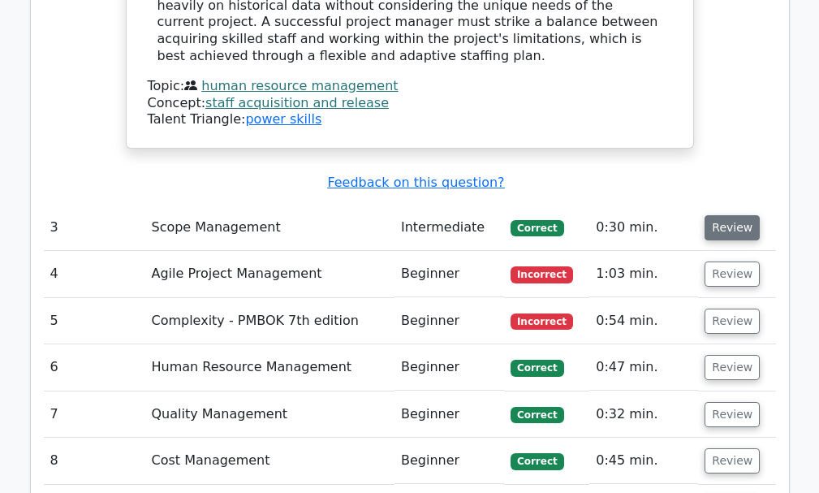
click at [722, 215] on button "Review" at bounding box center [732, 227] width 55 height 25
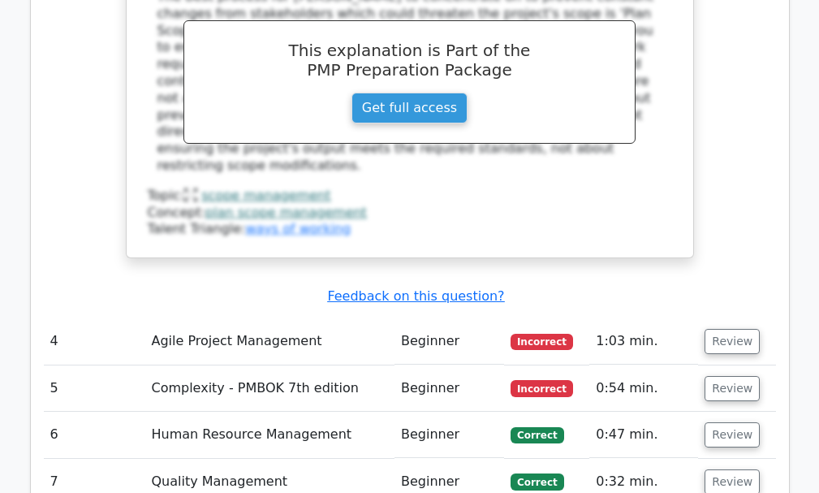
scroll to position [3816, 0]
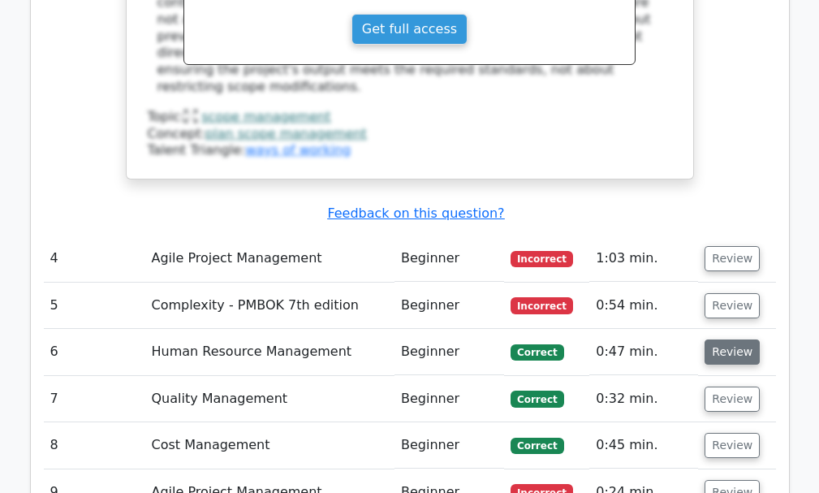
click at [731, 339] on button "Review" at bounding box center [732, 351] width 55 height 25
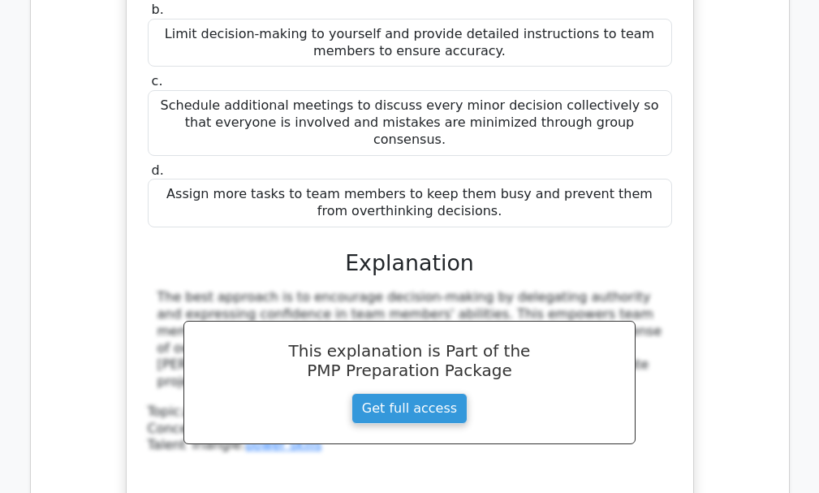
scroll to position [4628, 0]
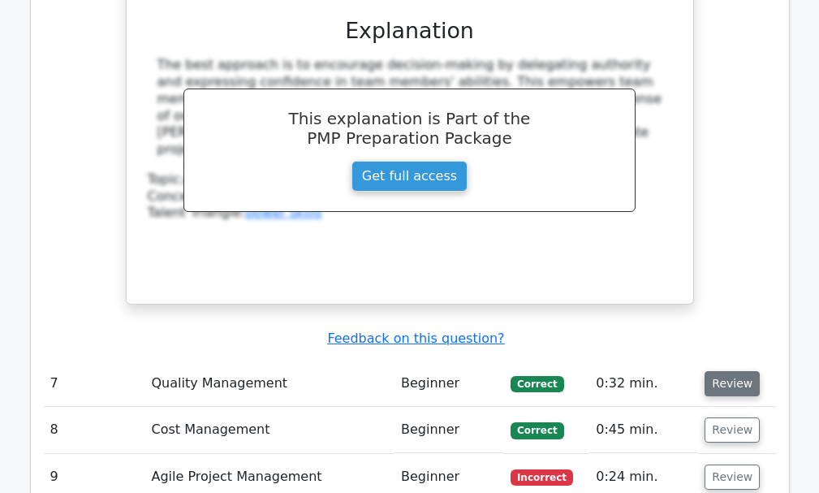
click at [721, 371] on button "Review" at bounding box center [732, 383] width 55 height 25
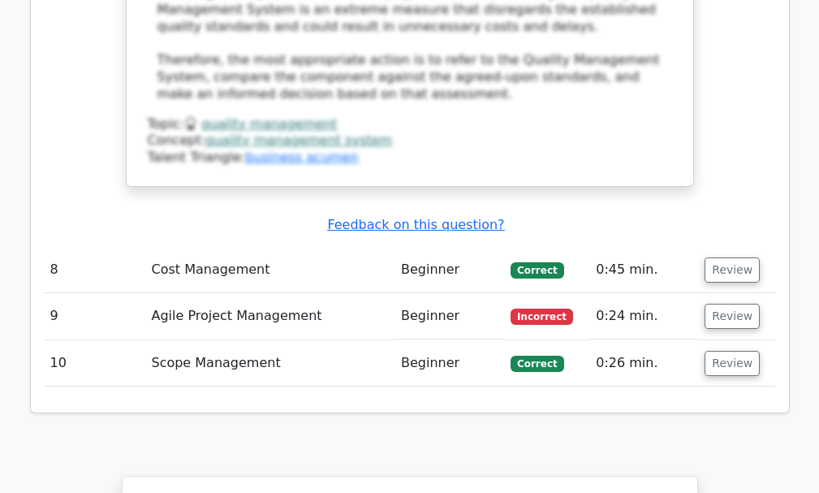
scroll to position [5927, 0]
